Goal: Transaction & Acquisition: Purchase product/service

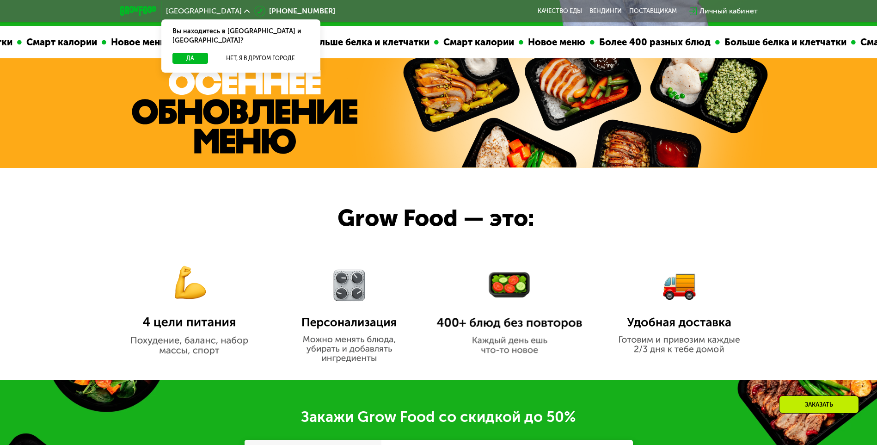
scroll to position [416, 0]
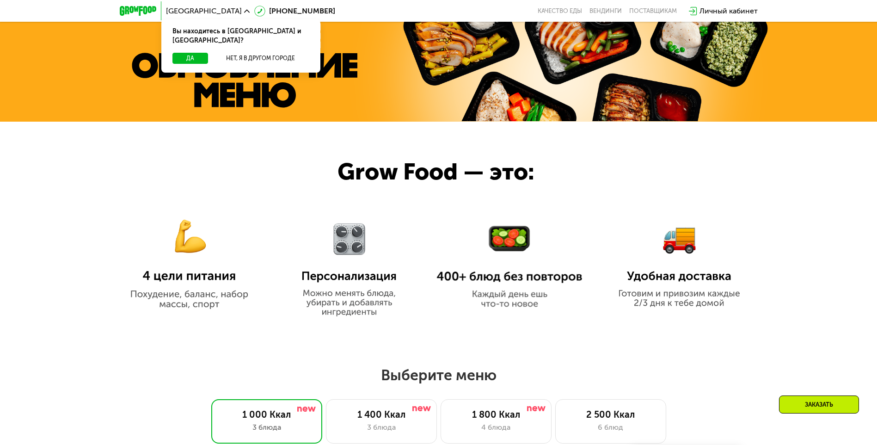
click at [189, 254] on img at bounding box center [189, 256] width 146 height 106
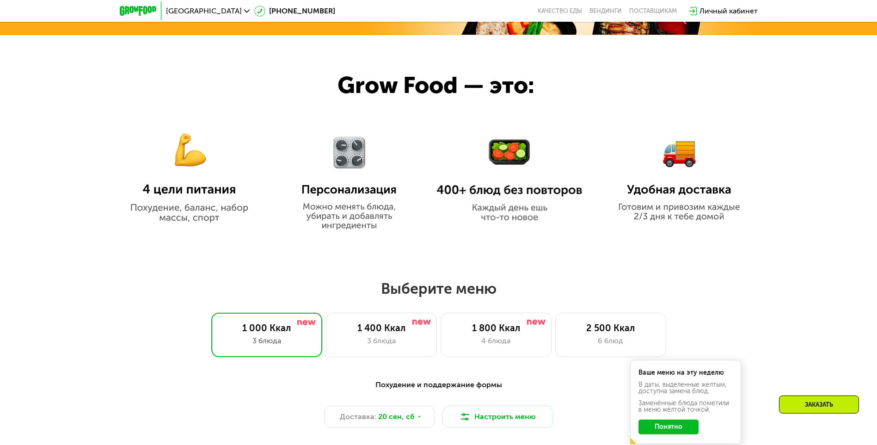
scroll to position [555, 0]
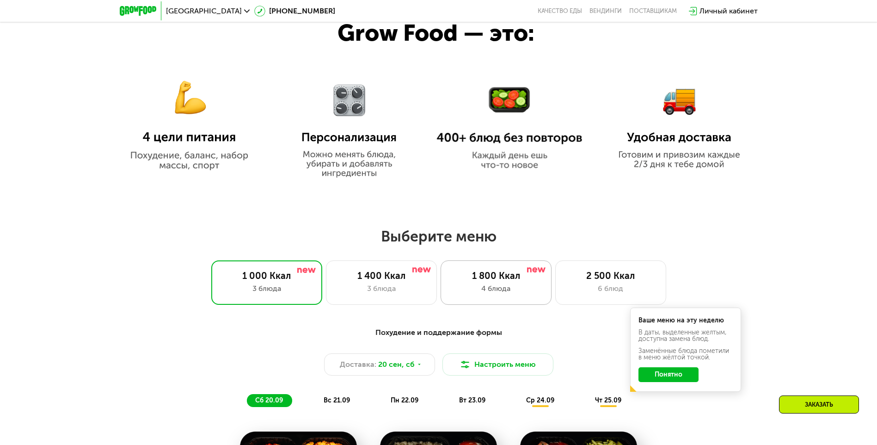
click at [491, 281] on div "1 800 Ккал" at bounding box center [496, 275] width 92 height 11
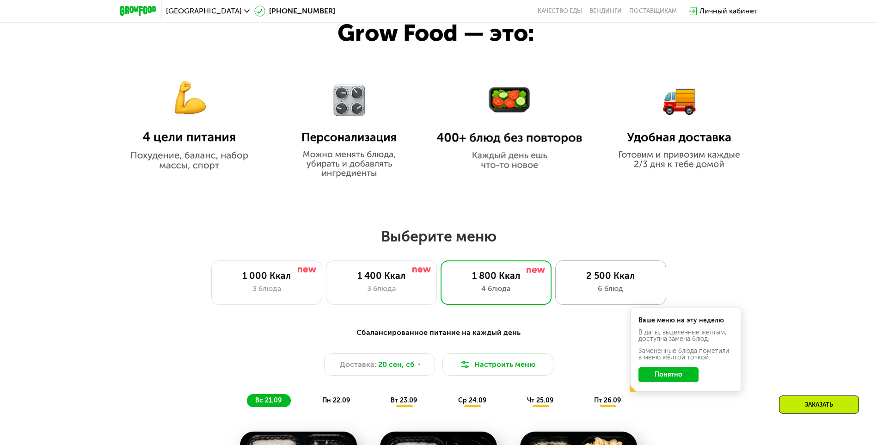
click at [619, 281] on div "2 500 Ккал" at bounding box center [611, 275] width 92 height 11
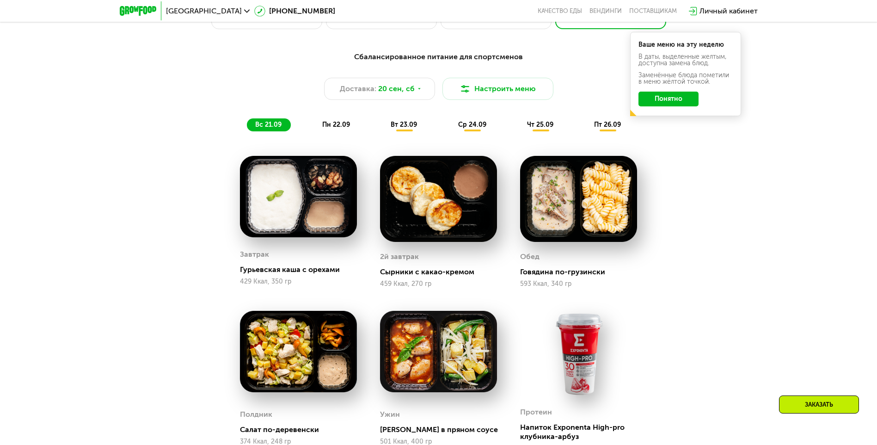
scroll to position [878, 0]
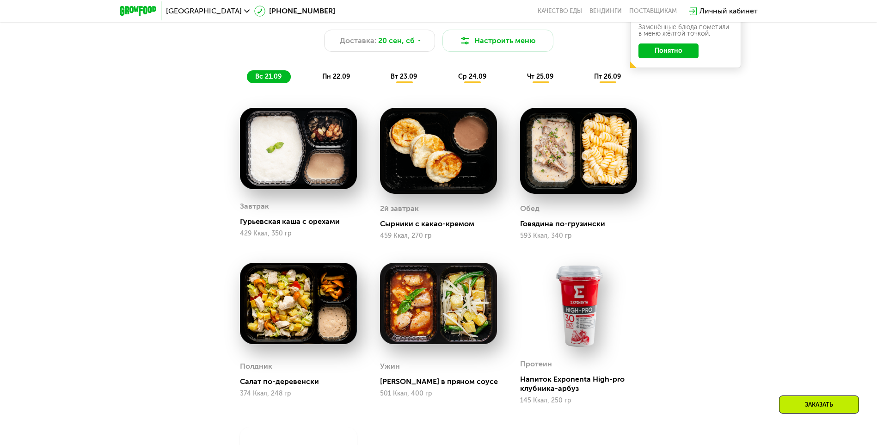
click at [341, 80] on span "пн 22.09" at bounding box center [336, 77] width 28 height 8
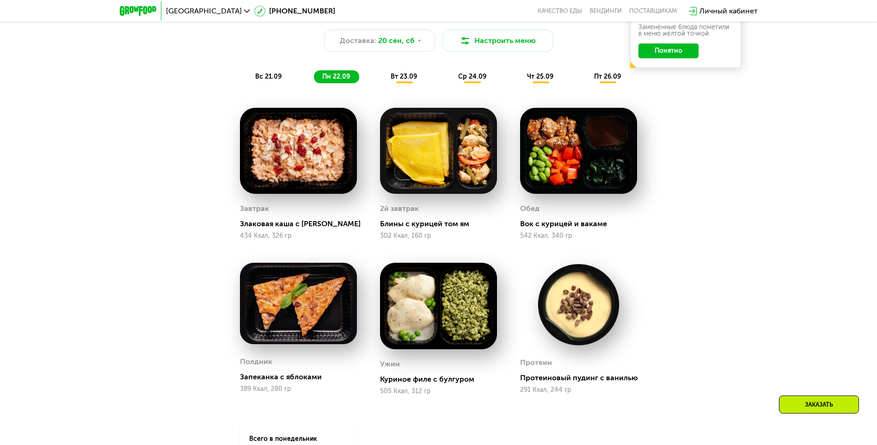
click at [273, 79] on span "вс 21.09" at bounding box center [268, 77] width 26 height 8
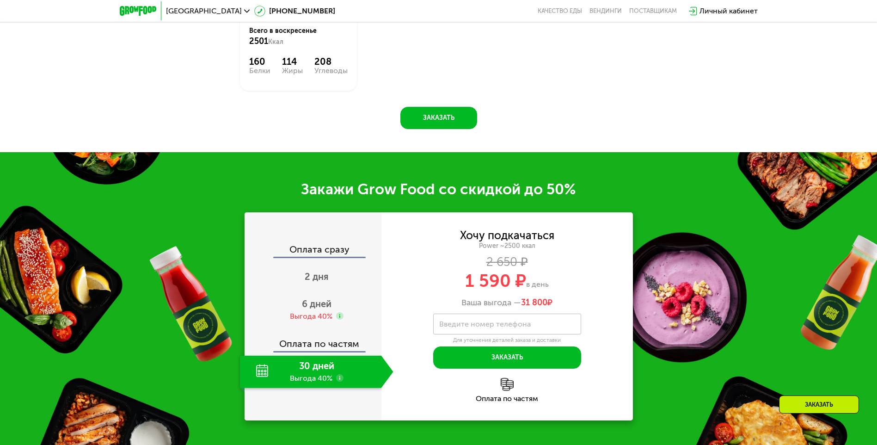
scroll to position [1340, 0]
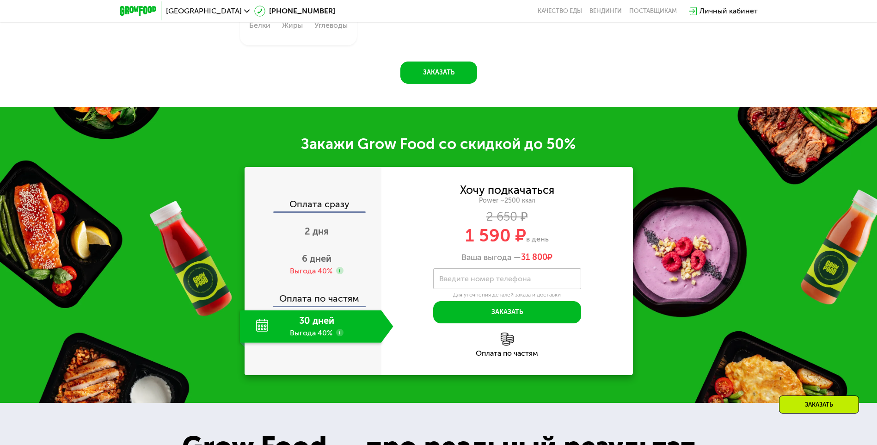
click at [324, 330] on div "30 дней Выгода 40%" at bounding box center [310, 326] width 141 height 32
click at [511, 315] on button "Заказать" at bounding box center [507, 312] width 148 height 22
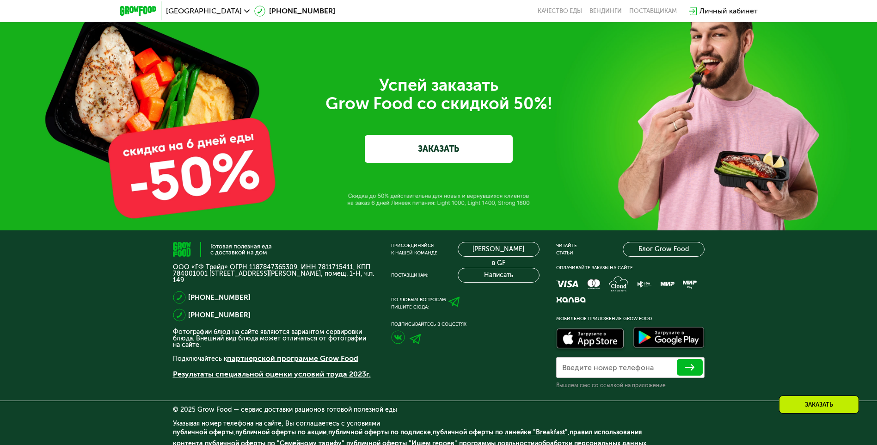
scroll to position [3311, 0]
